Goal: Information Seeking & Learning: Learn about a topic

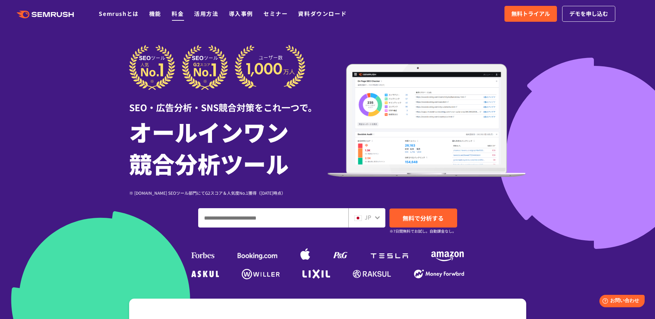
click at [181, 16] on link "料金" at bounding box center [178, 13] width 12 height 8
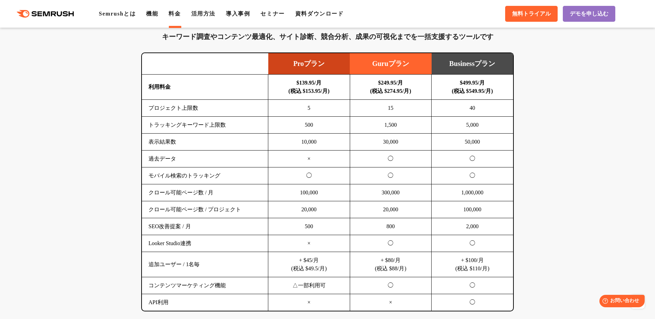
scroll to position [449, 0]
